Goal: Task Accomplishment & Management: Manage account settings

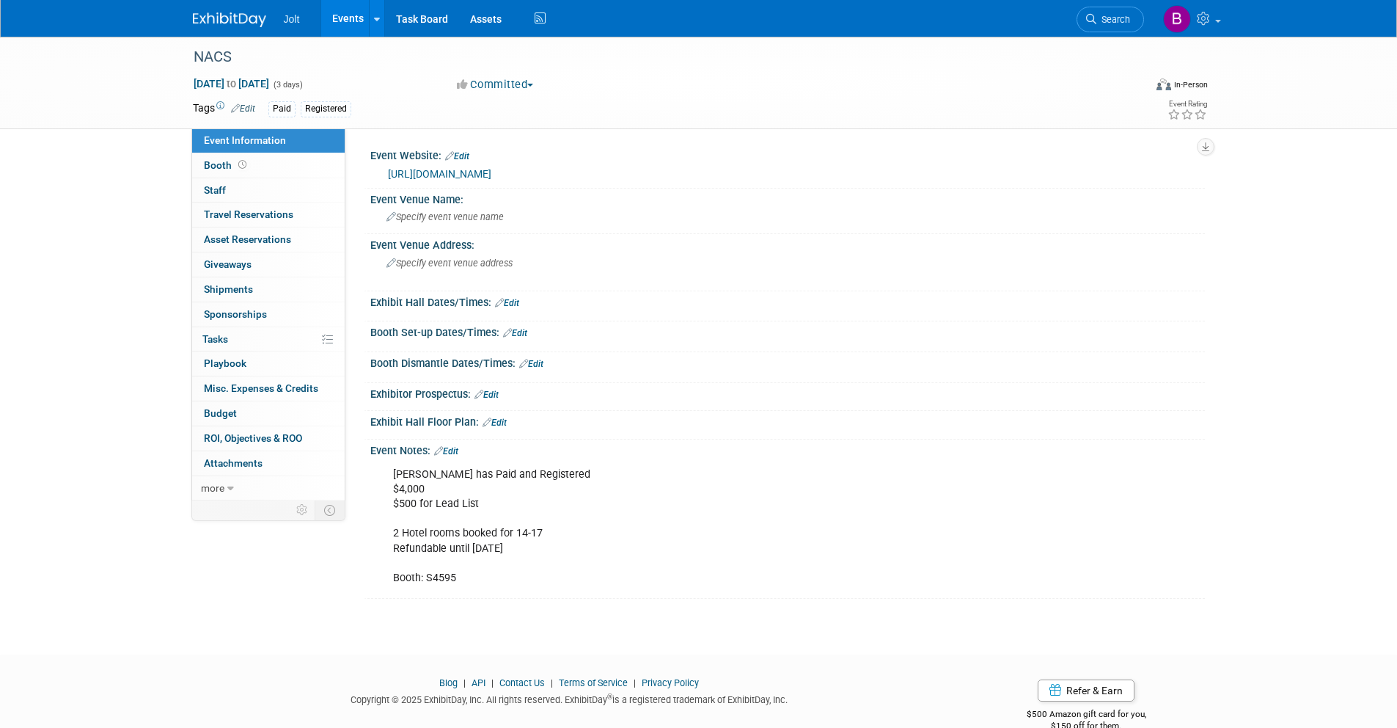
click at [258, 12] on img at bounding box center [229, 19] width 73 height 15
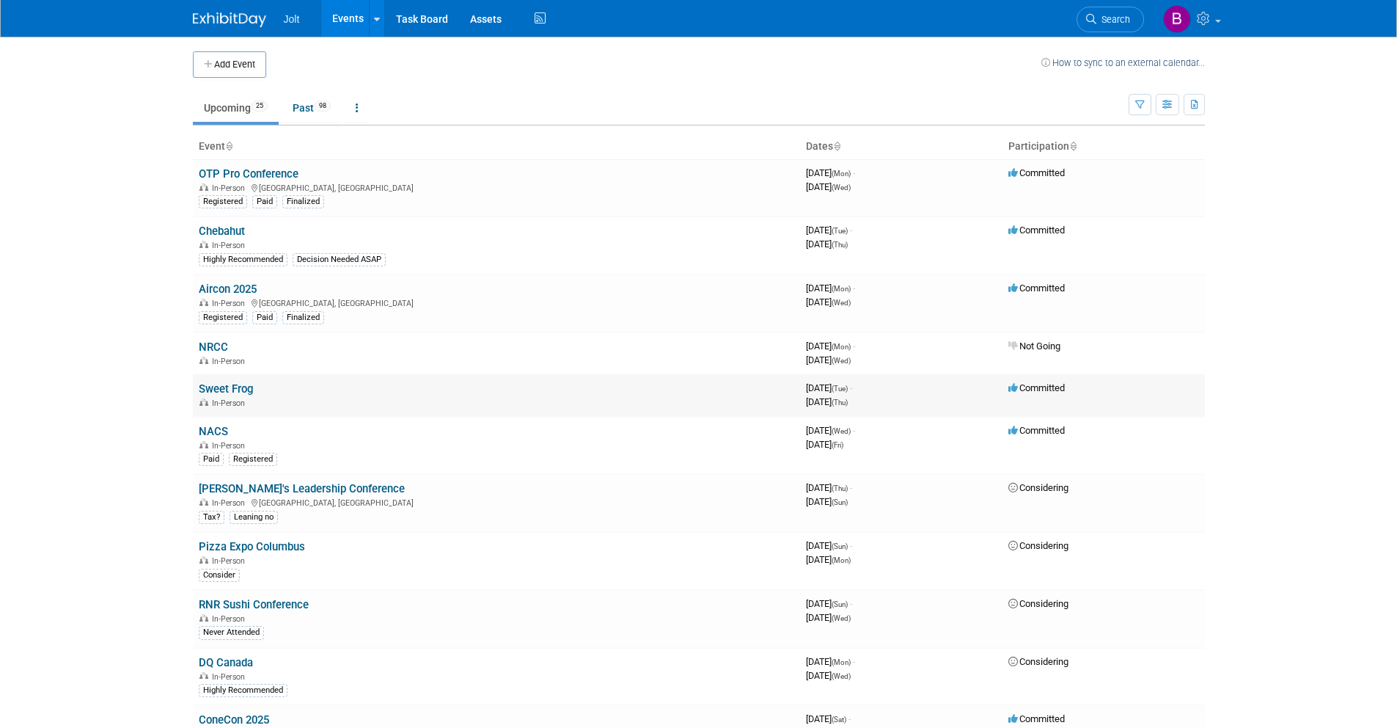
click at [223, 391] on link "Sweet Frog" at bounding box center [226, 388] width 54 height 13
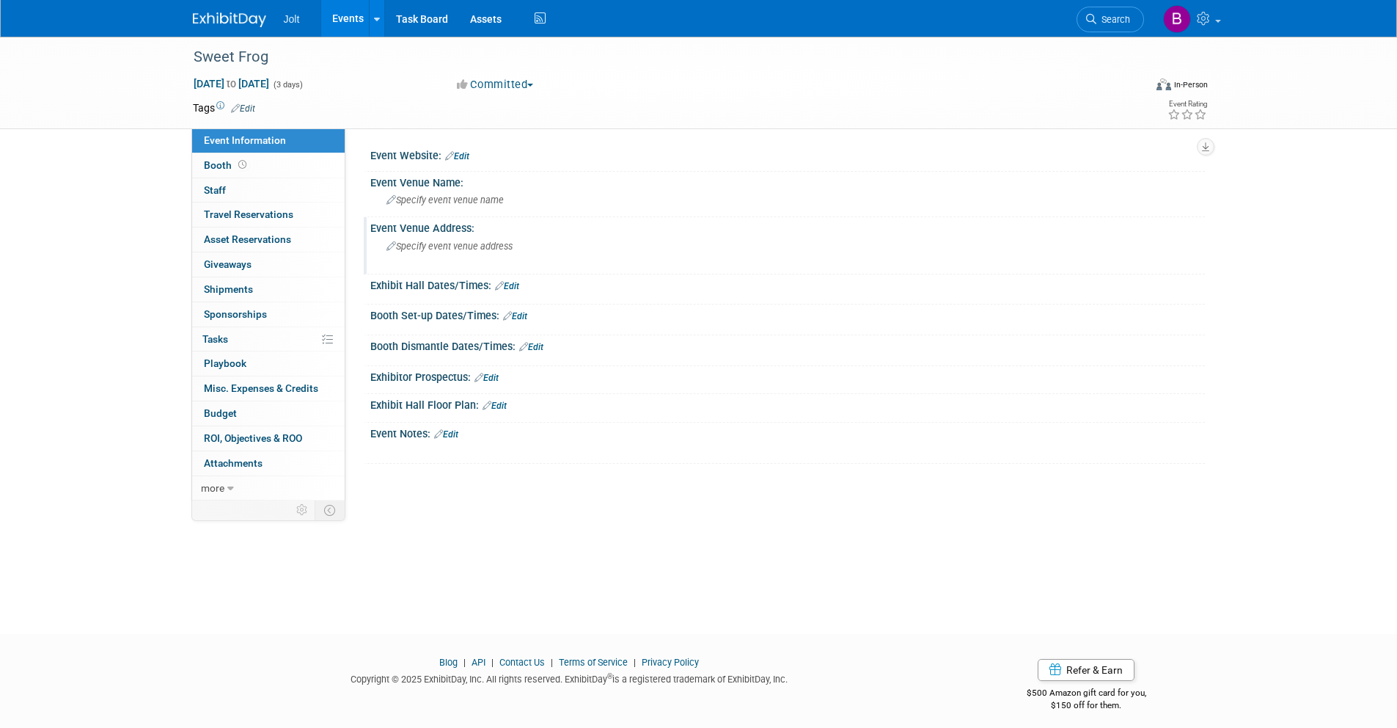
click at [474, 248] on span "Specify event venue address" at bounding box center [450, 246] width 126 height 11
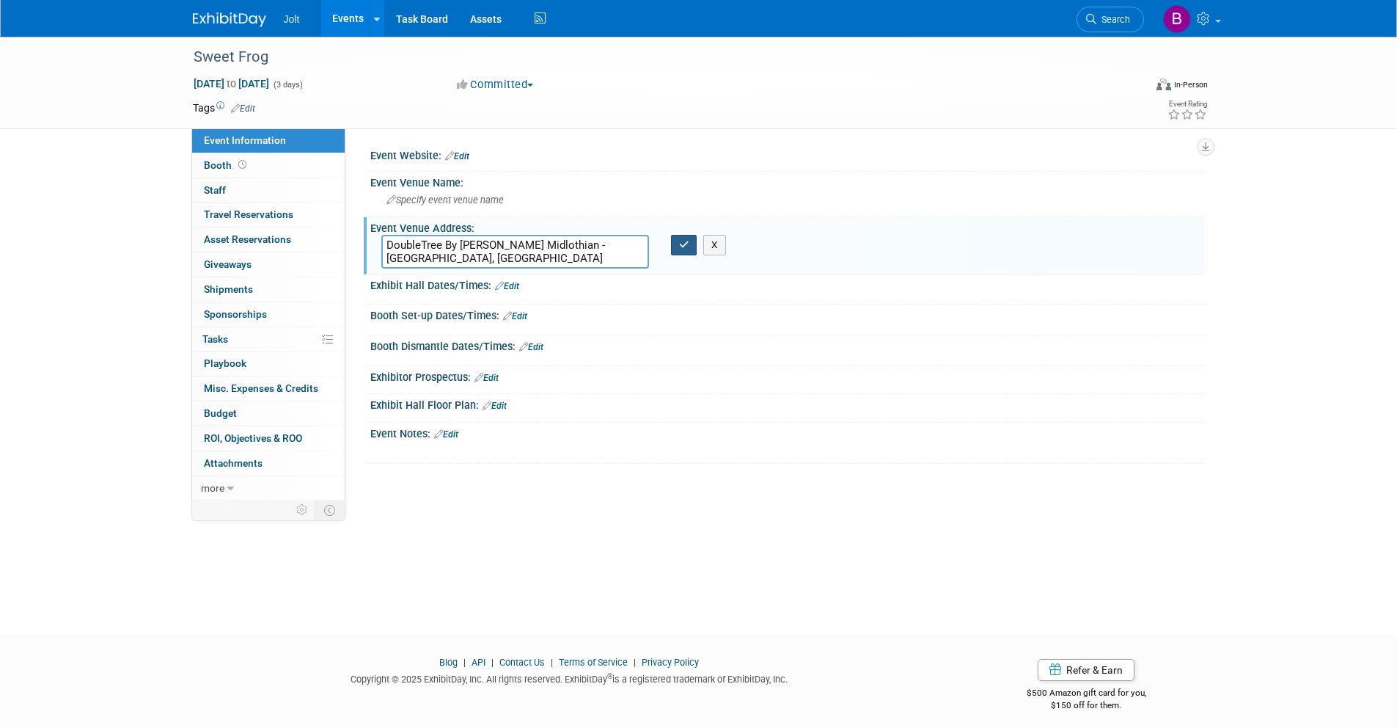
type textarea "DoubleTree By Hilton Richmond Midlothian - Richmond, VA"
click at [682, 246] on icon "button" at bounding box center [684, 245] width 10 height 10
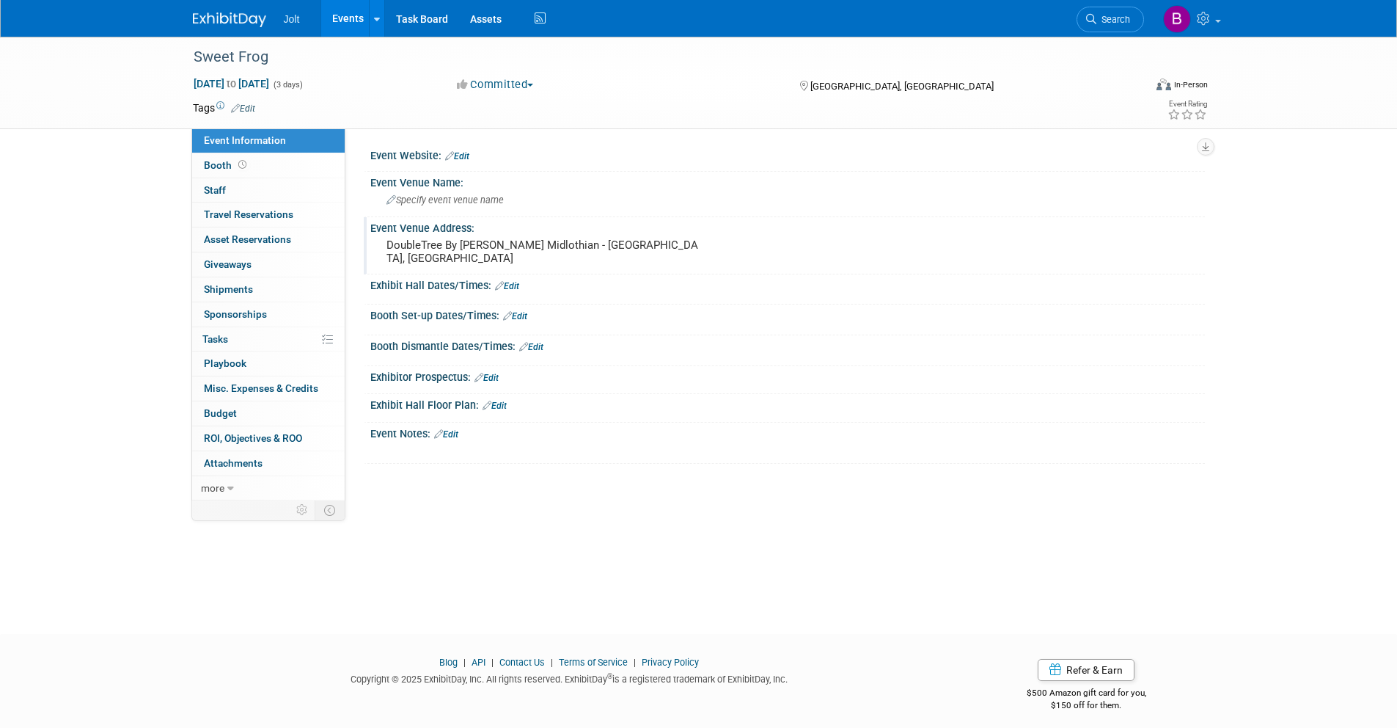
click at [456, 435] on link "Edit" at bounding box center [446, 434] width 24 height 10
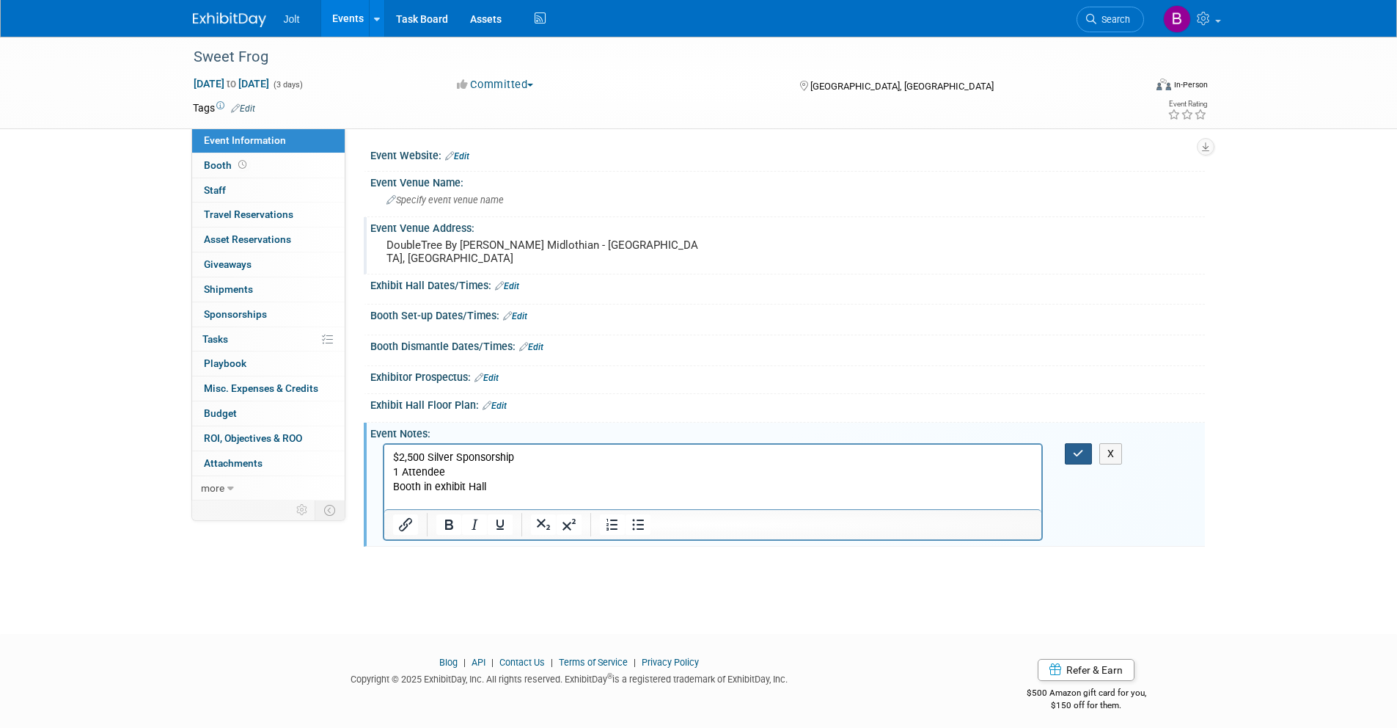
click at [1080, 456] on icon "button" at bounding box center [1078, 453] width 11 height 10
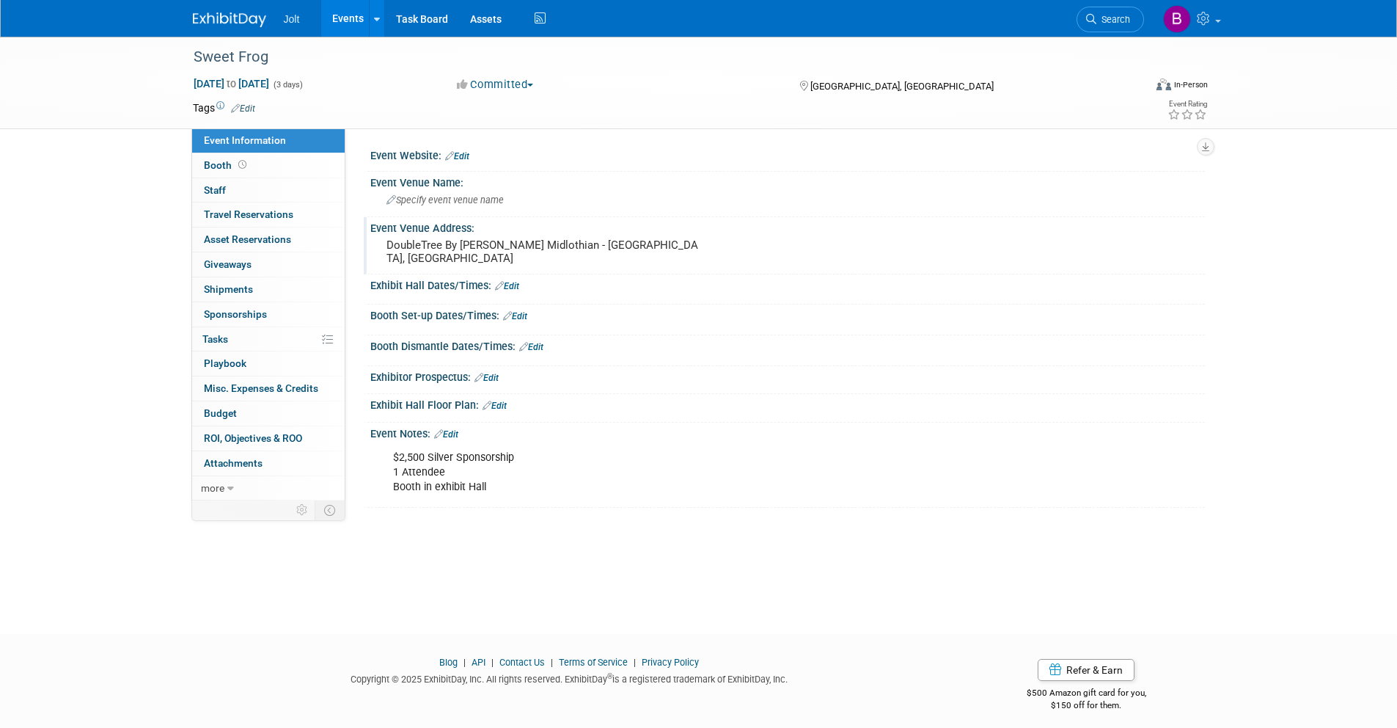
click at [238, 12] on img at bounding box center [229, 19] width 73 height 15
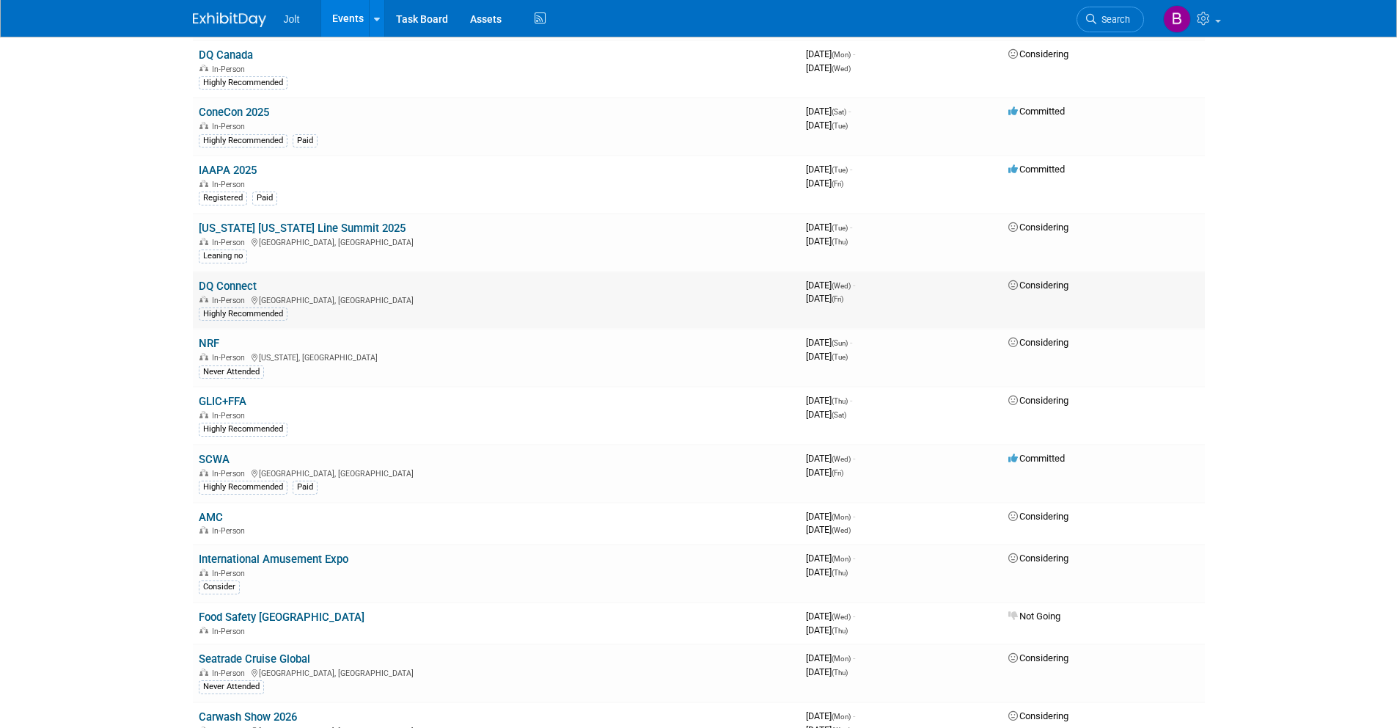
scroll to position [441, 0]
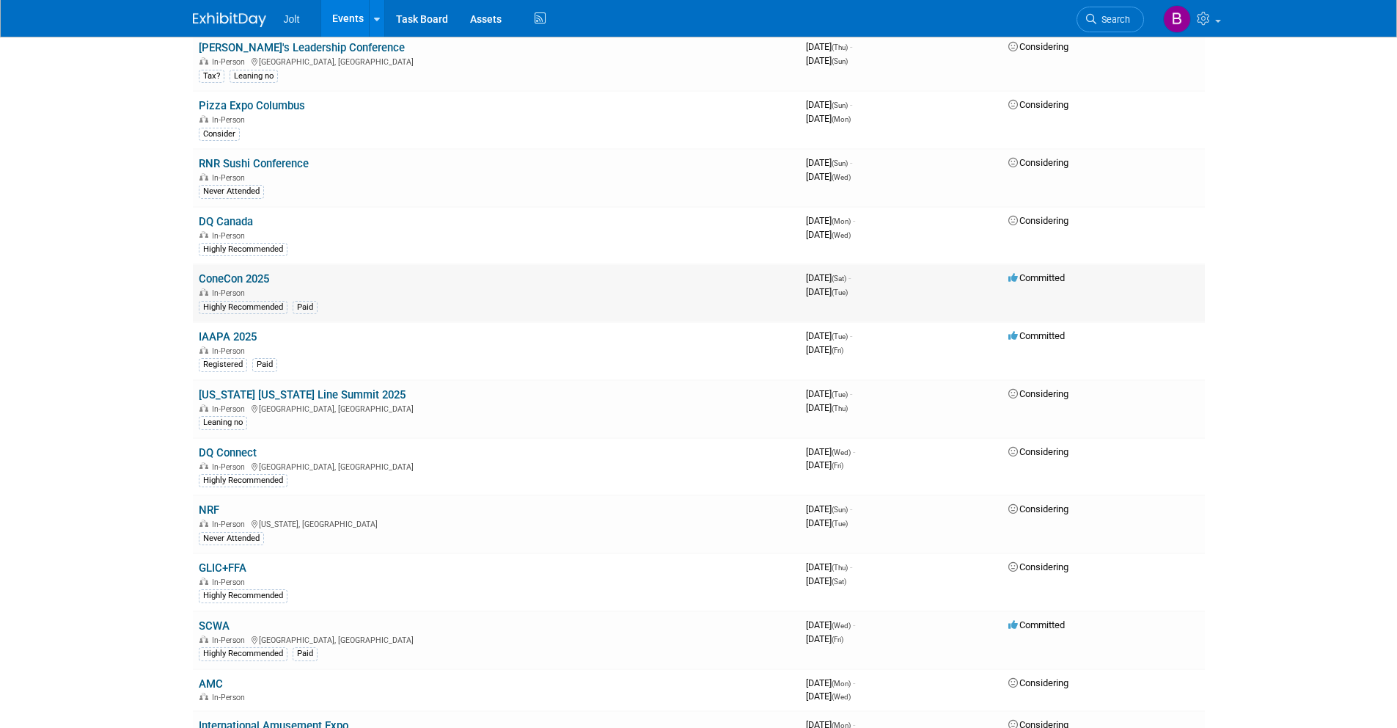
click at [234, 277] on link "ConeCon 2025" at bounding box center [234, 278] width 70 height 13
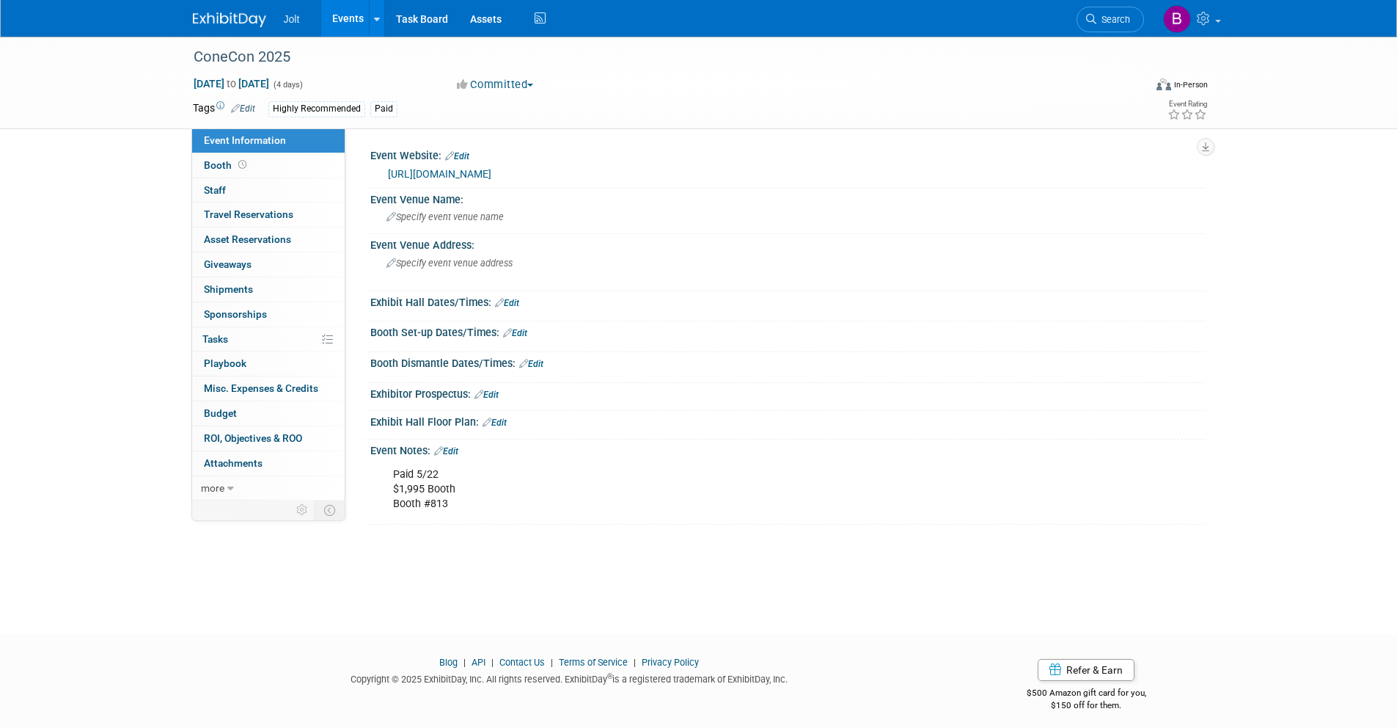
click at [263, 21] on img at bounding box center [229, 19] width 73 height 15
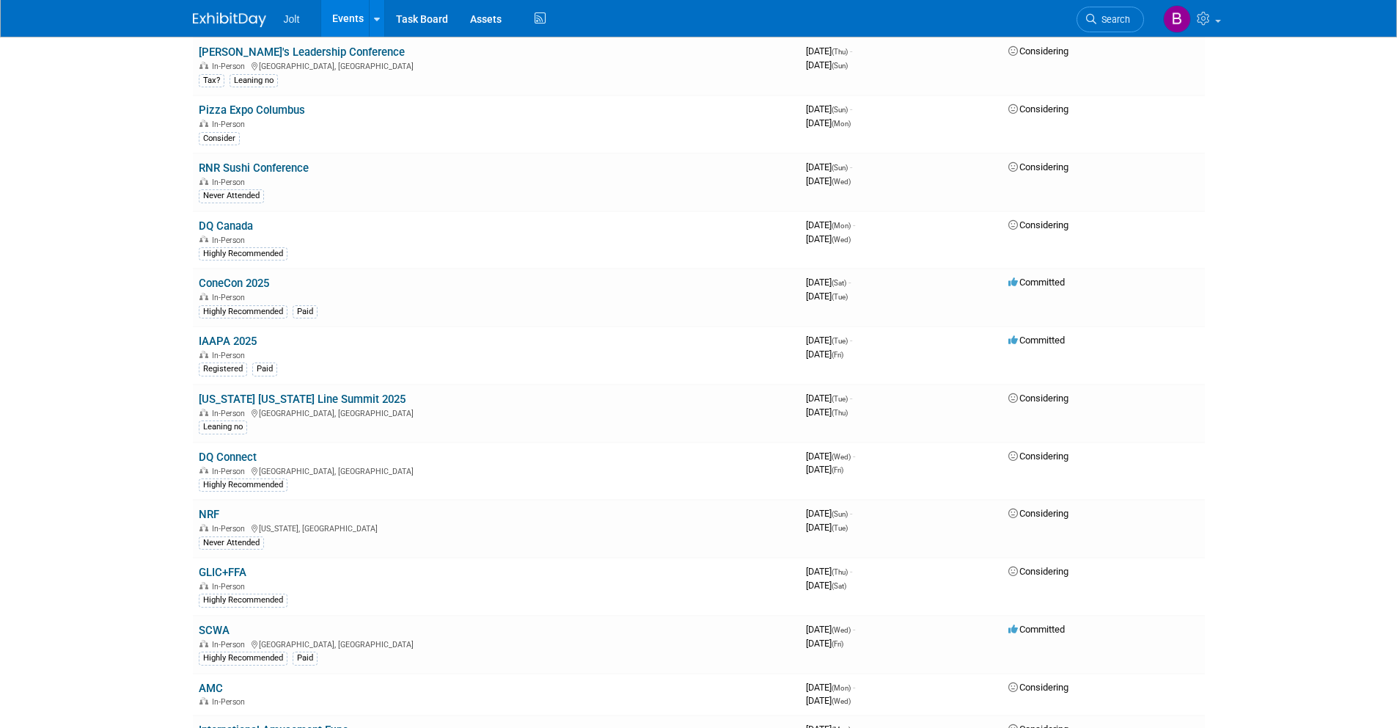
scroll to position [620, 0]
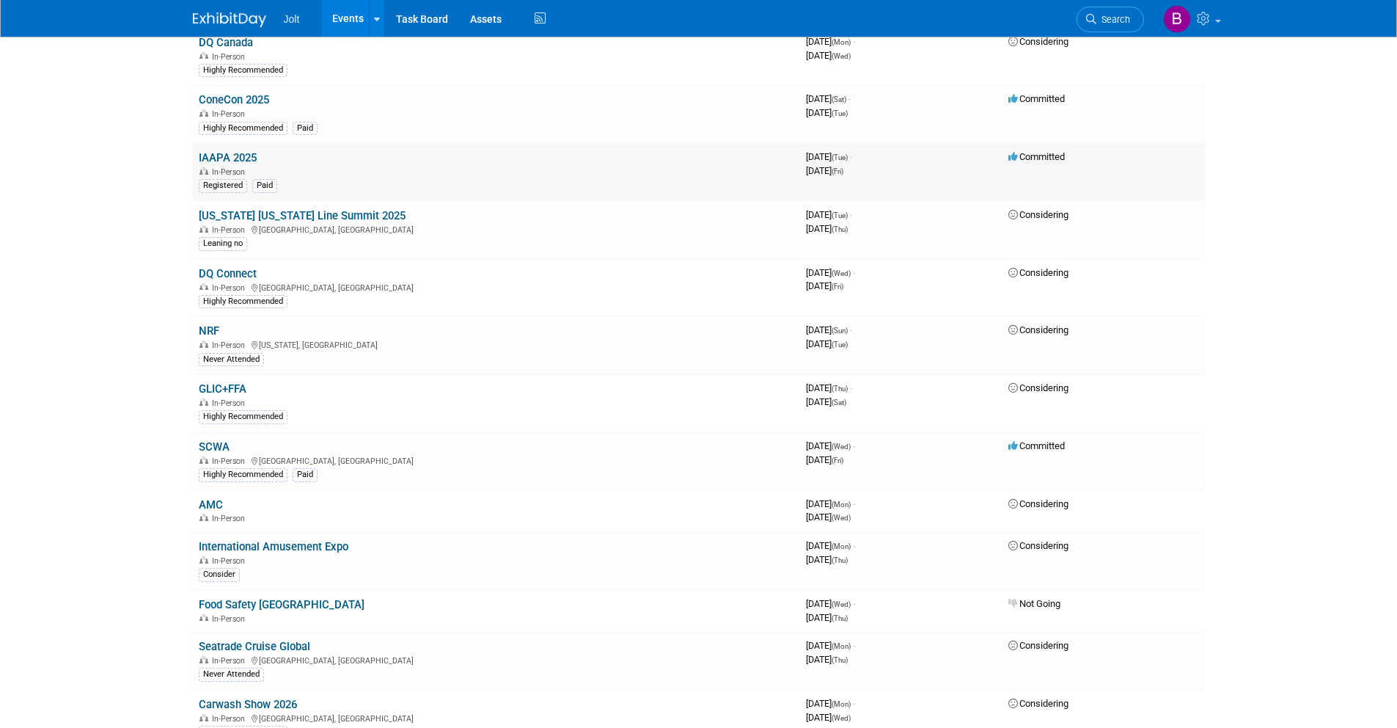
click at [224, 159] on link "IAAPA 2025" at bounding box center [228, 157] width 58 height 13
